Goal: Task Accomplishment & Management: Use online tool/utility

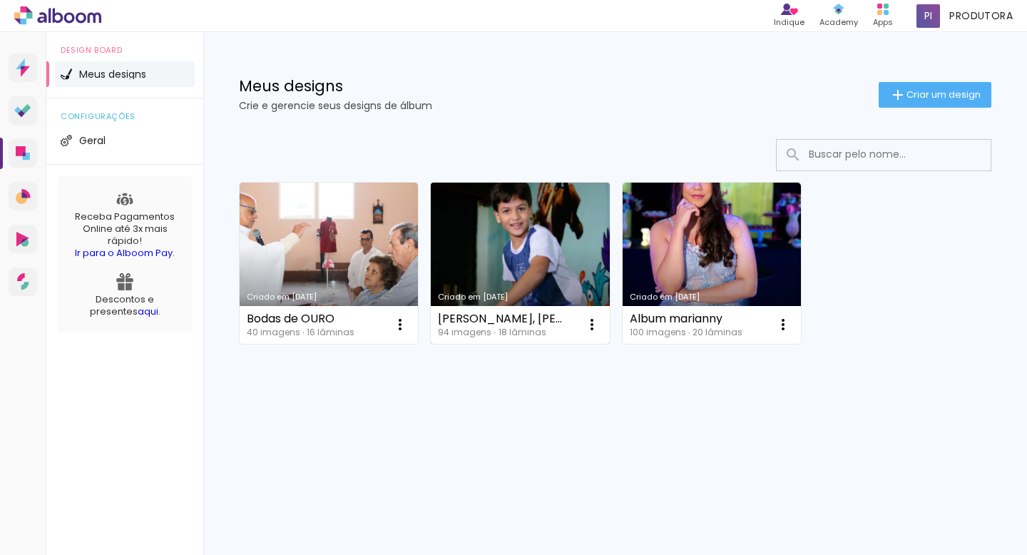
click at [551, 269] on link "Criado em [DATE]" at bounding box center [520, 263] width 178 height 161
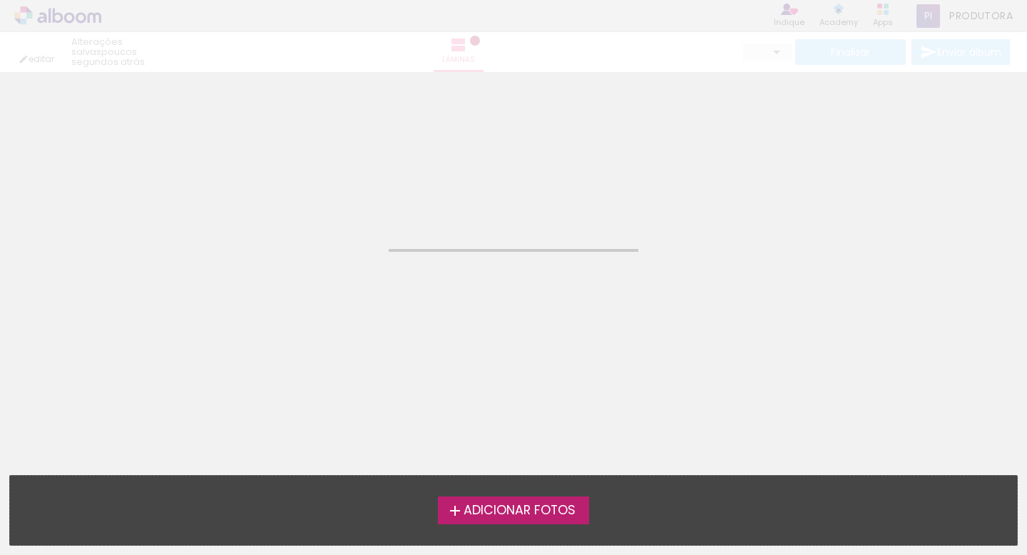
click at [551, 269] on neon-animated-pages "Confirmar Cancelar" at bounding box center [513, 313] width 1027 height 483
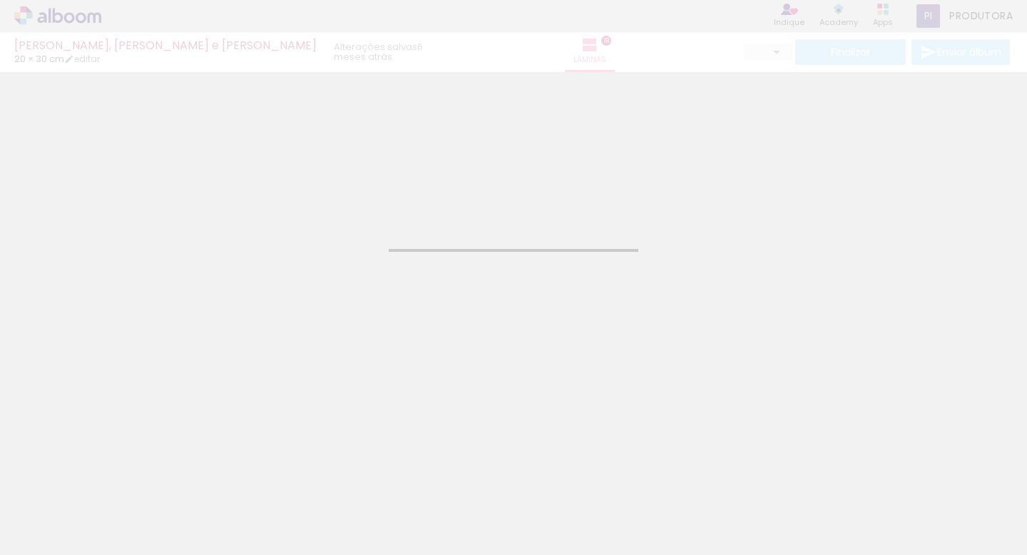
type input "JPG"
type input "Alta, 300 DPI"
